Goal: Check status: Check status

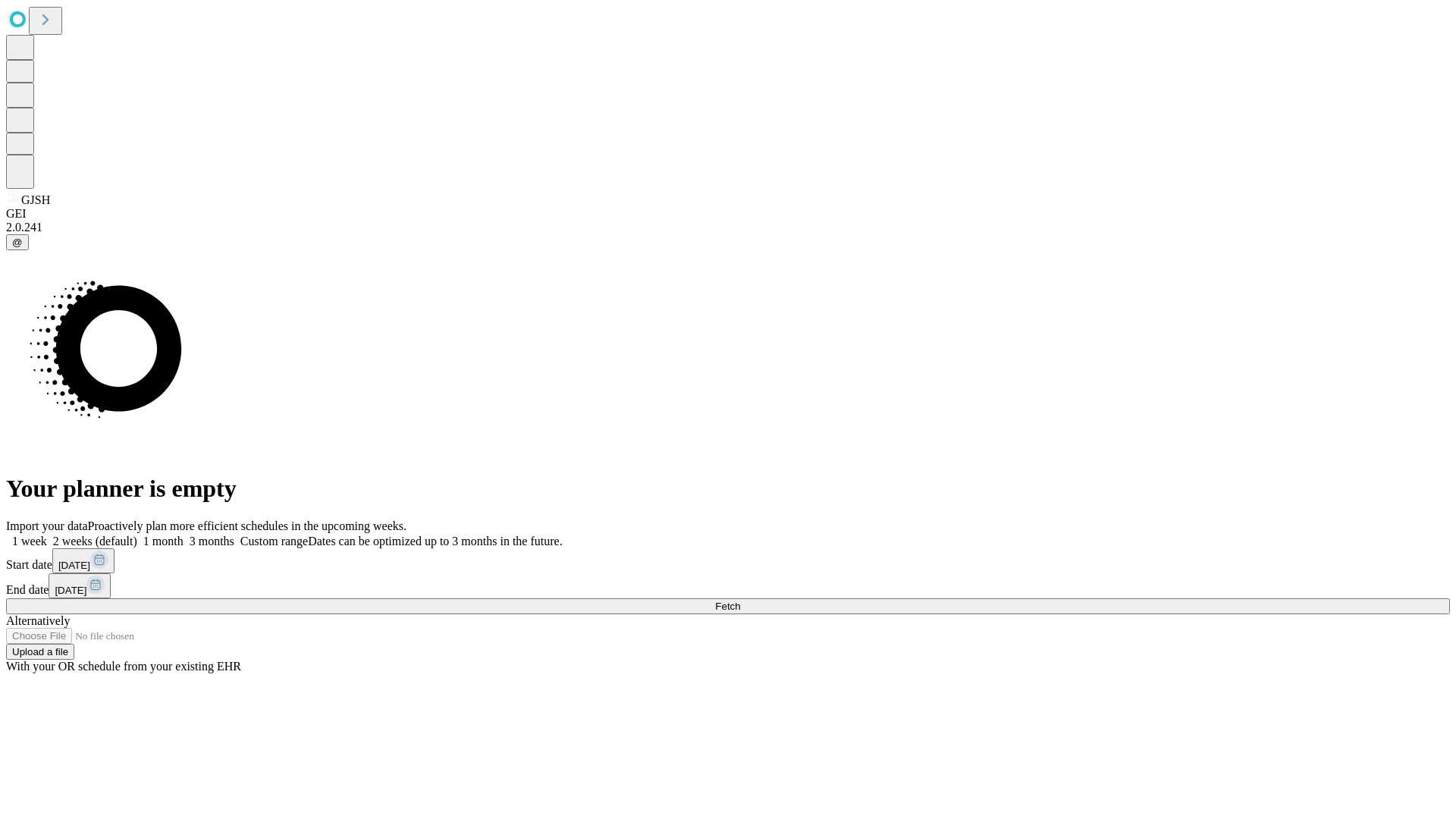
click at [740, 600] on span "Fetch" at bounding box center [727, 606] width 25 height 11
